Goal: Task Accomplishment & Management: Use online tool/utility

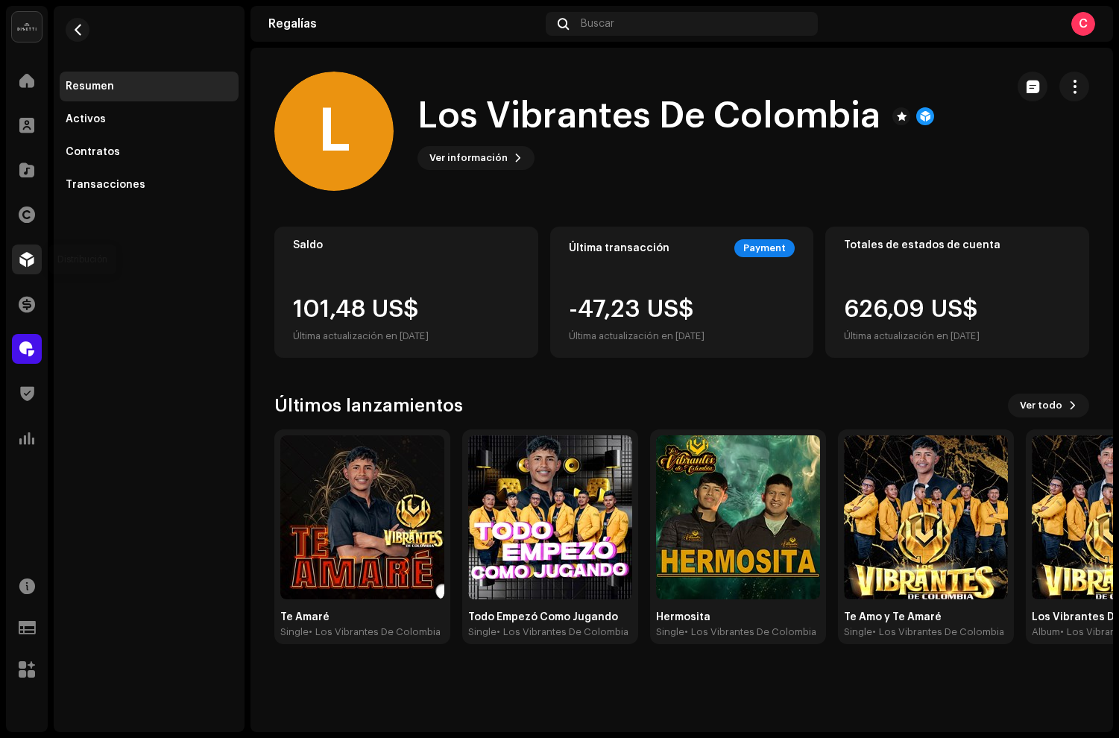
click at [24, 257] on span at bounding box center [26, 260] width 15 height 12
